Goal: Task Accomplishment & Management: Use online tool/utility

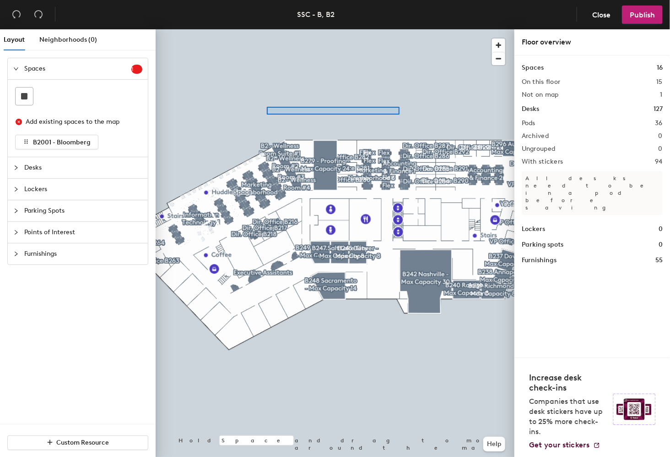
click at [259, 29] on div at bounding box center [335, 29] width 359 height 0
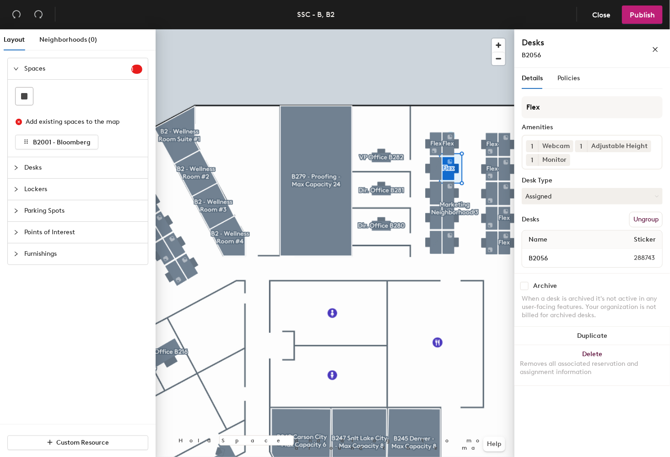
click at [645, 221] on button "Ungroup" at bounding box center [646, 220] width 33 height 16
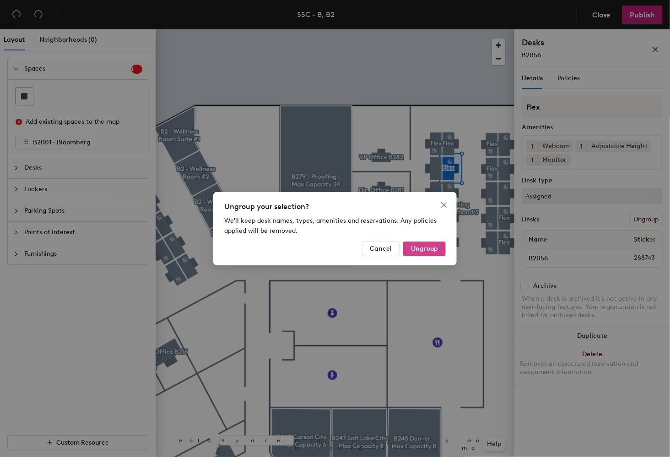
click at [425, 248] on span "Ungroup" at bounding box center [424, 249] width 27 height 8
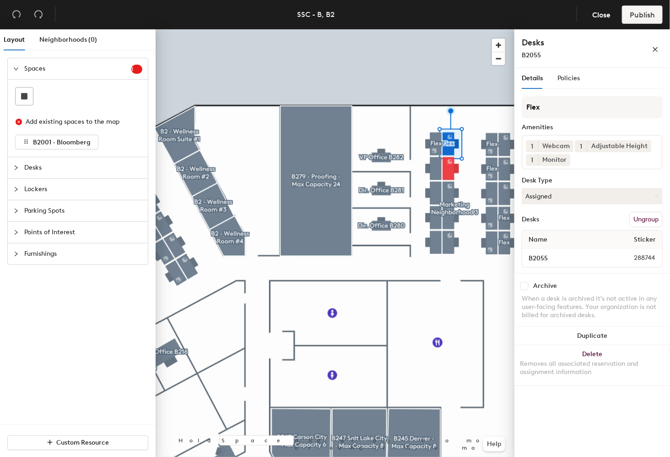
click at [644, 219] on button "Ungroup" at bounding box center [646, 220] width 33 height 16
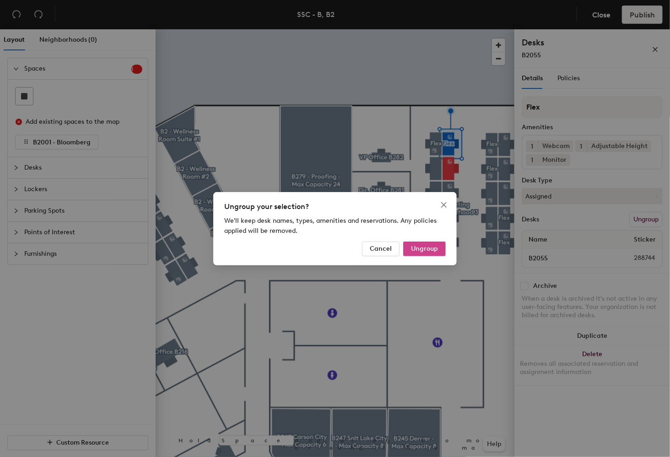
click at [428, 241] on button "Ungroup" at bounding box center [424, 248] width 43 height 15
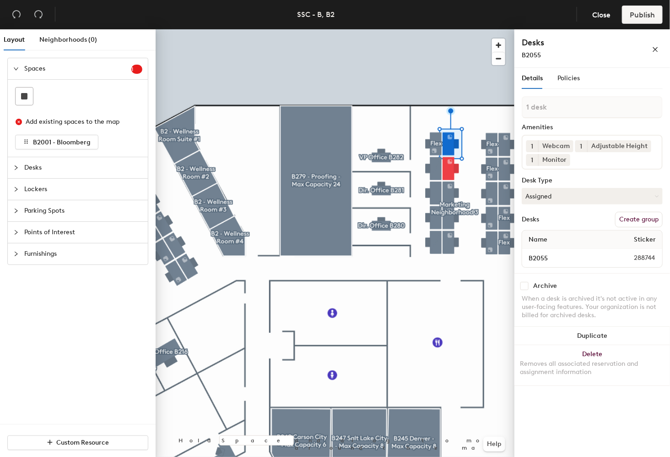
click at [448, 29] on div at bounding box center [335, 29] width 359 height 0
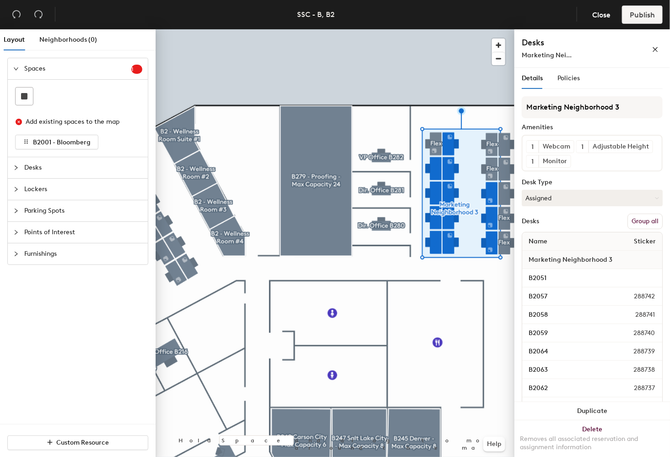
click at [638, 228] on button "Group all" at bounding box center [645, 221] width 35 height 16
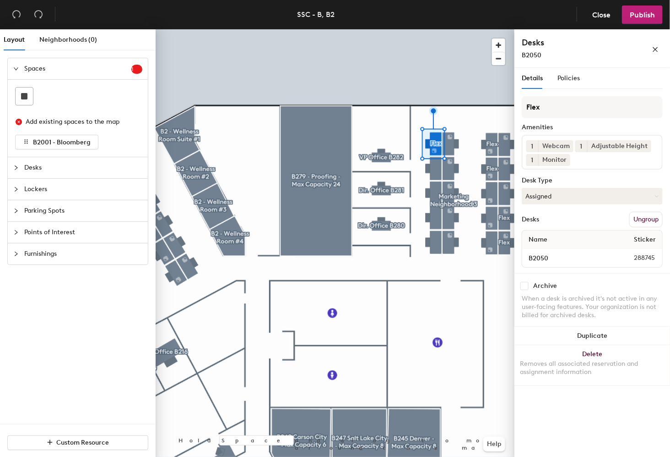
click at [642, 219] on button "Ungroup" at bounding box center [646, 220] width 33 height 16
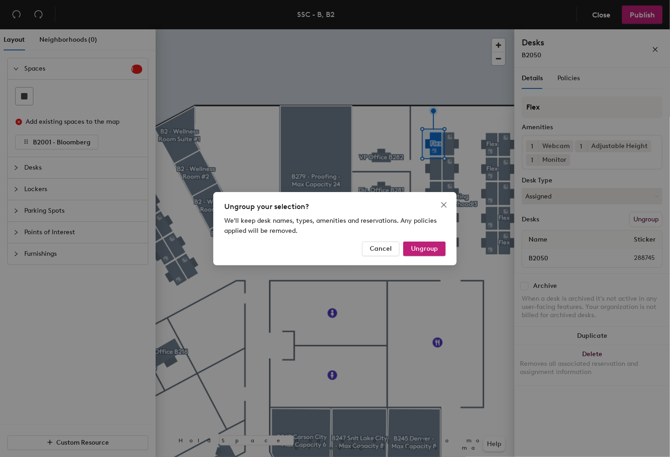
drag, startPoint x: 421, startPoint y: 243, endPoint x: 658, endPoint y: 291, distance: 241.6
click at [424, 244] on button "Ungroup" at bounding box center [424, 248] width 43 height 15
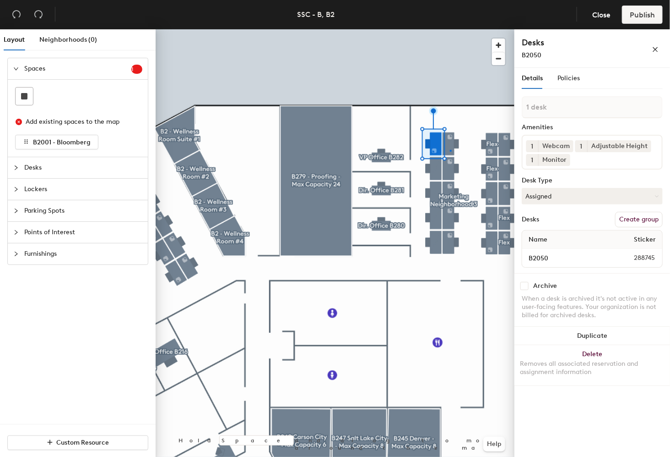
click at [450, 29] on div at bounding box center [335, 29] width 359 height 0
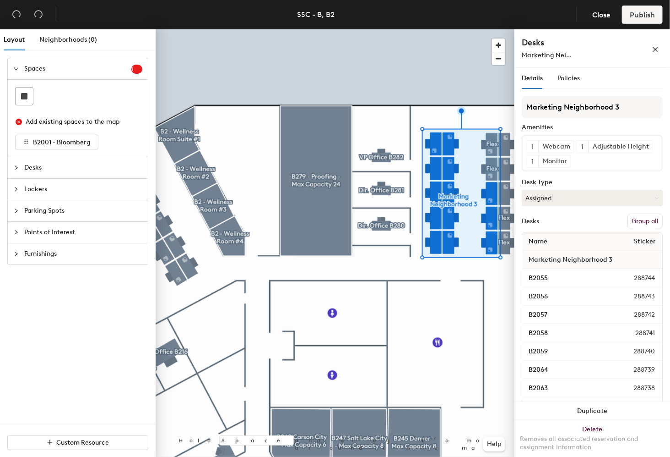
click at [645, 229] on button "Group all" at bounding box center [645, 221] width 35 height 16
click at [631, 16] on span "Publish" at bounding box center [642, 15] width 25 height 9
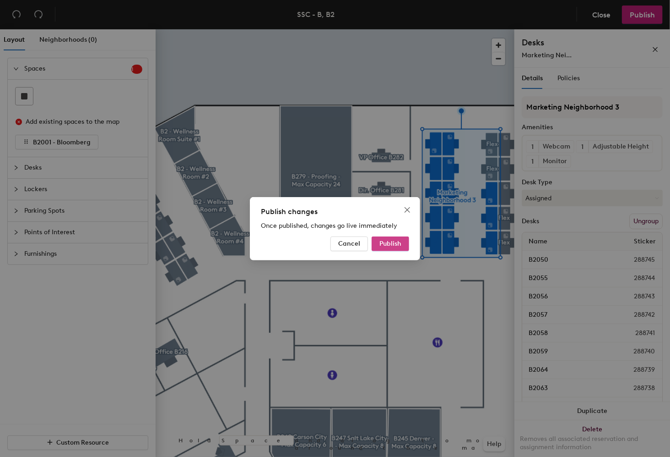
click at [403, 242] on button "Publish" at bounding box center [391, 243] width 38 height 15
